Goal: Transaction & Acquisition: Purchase product/service

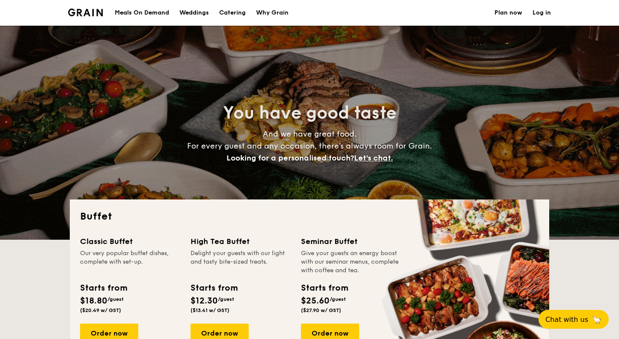
select select
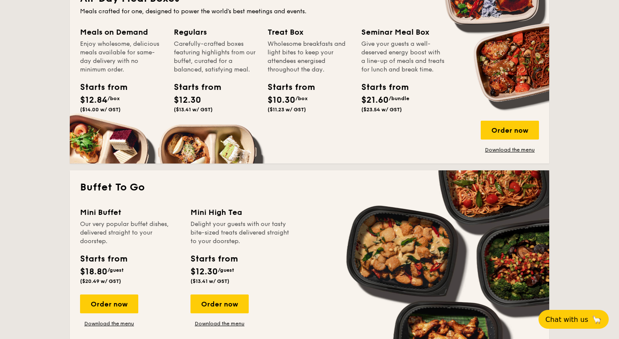
scroll to position [37, 0]
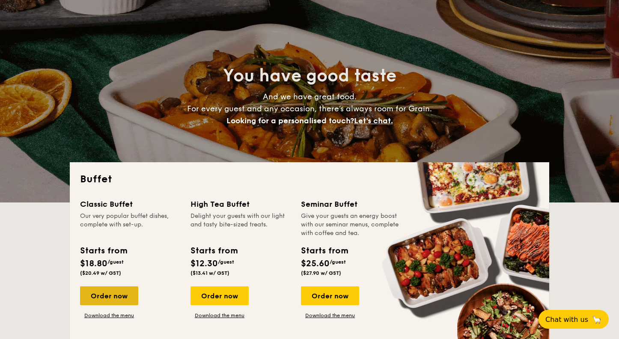
click at [114, 301] on div "Order now" at bounding box center [109, 295] width 58 height 19
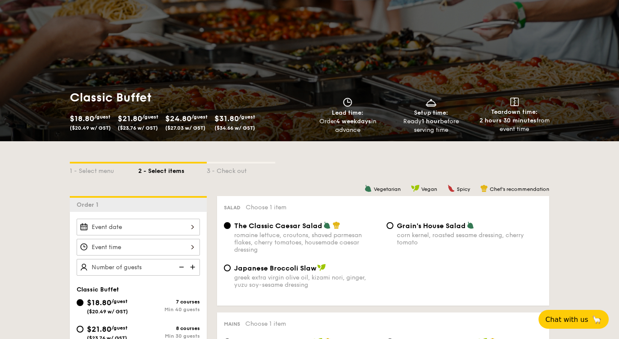
scroll to position [133, 0]
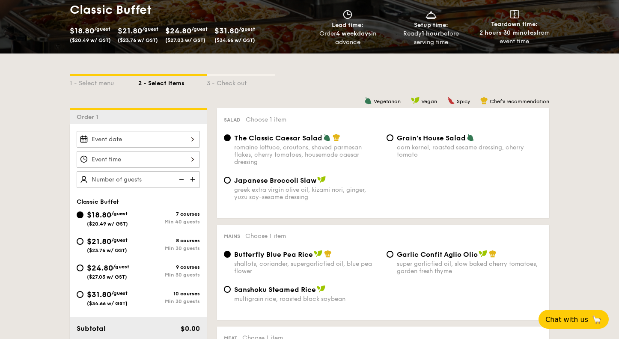
select select
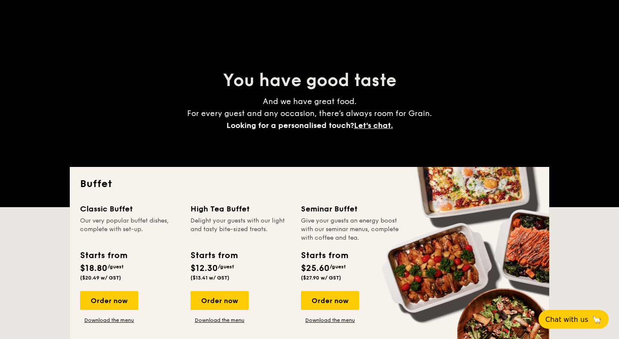
scroll to position [434, 0]
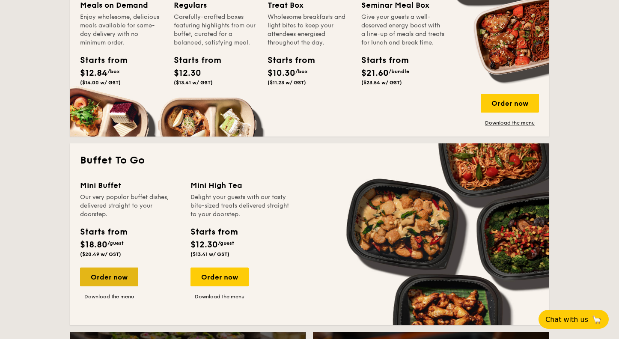
click at [106, 279] on div "Order now" at bounding box center [109, 277] width 58 height 19
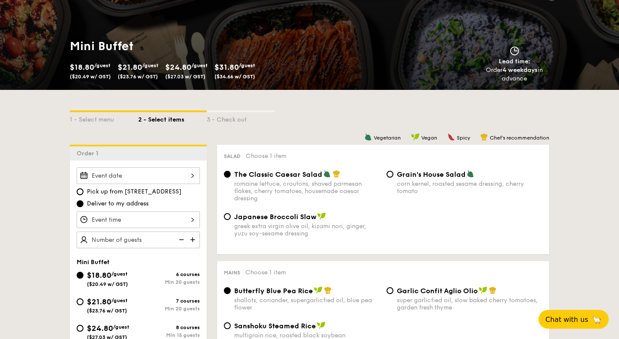
scroll to position [146, 0]
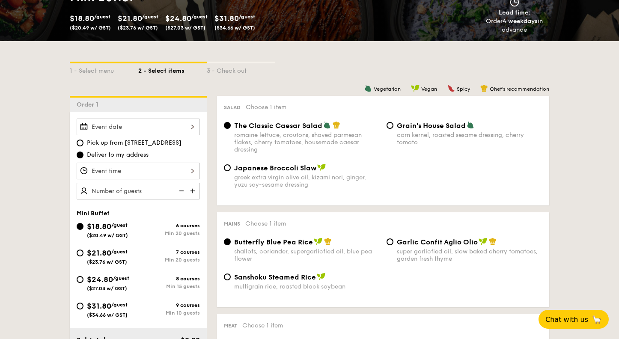
drag, startPoint x: 78, startPoint y: 280, endPoint x: 181, endPoint y: 269, distance: 103.3
click at [78, 280] on input "$24.80 /guest ($27.03 w/ GST) 8 courses Min 15 guests" at bounding box center [80, 279] width 7 height 7
radio input "true"
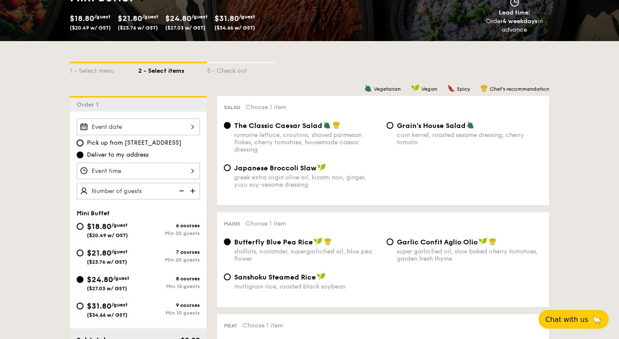
radio input "false"
radio input "true"
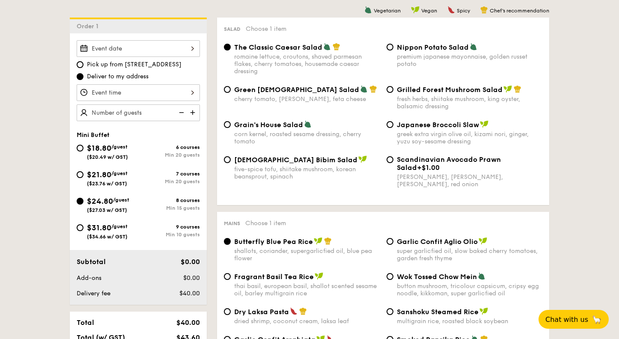
scroll to position [375, 0]
